Goal: Book appointment/travel/reservation

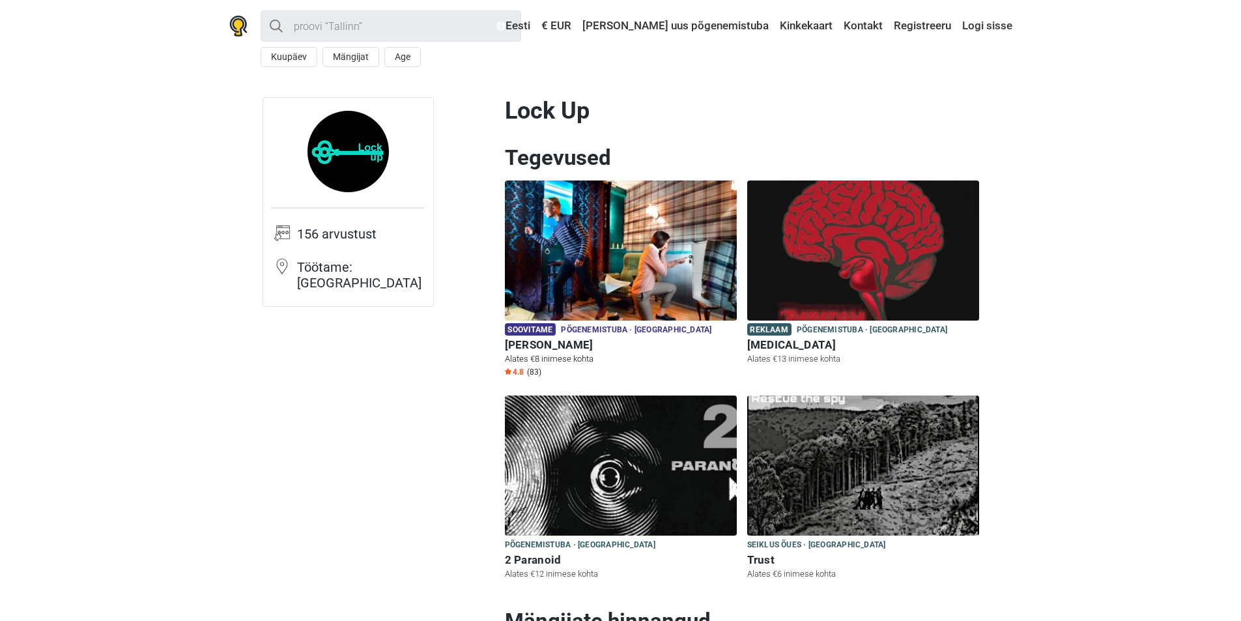
click at [620, 257] on img at bounding box center [621, 250] width 232 height 140
